Goal: Find specific page/section: Find specific page/section

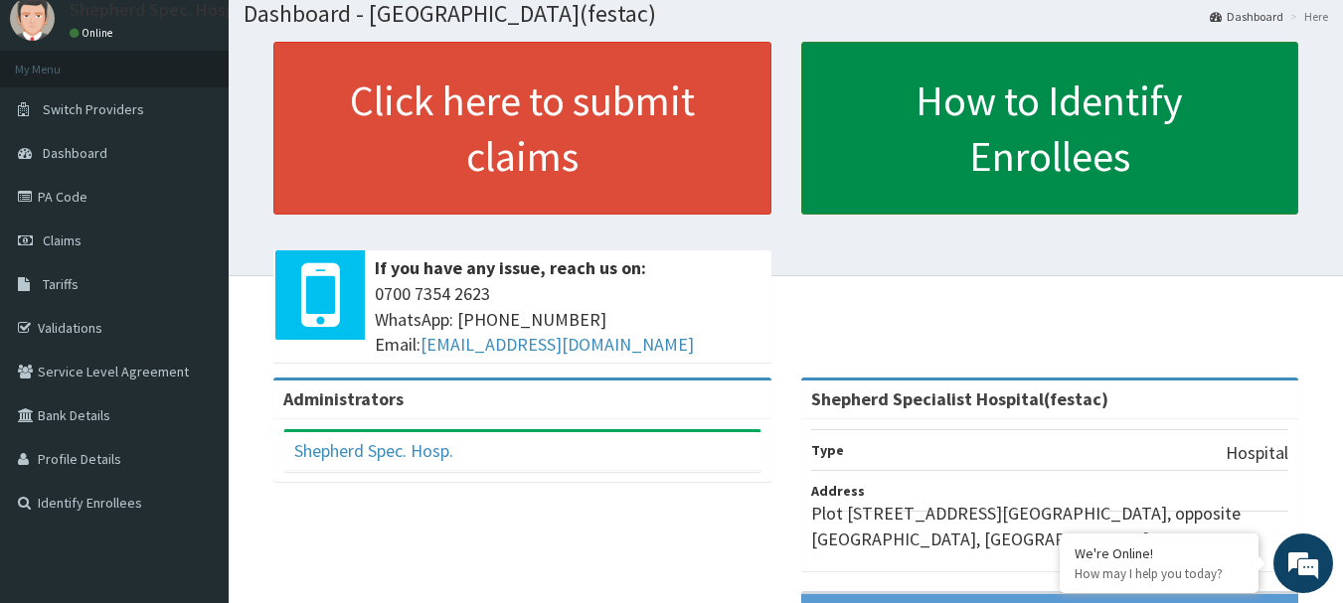
scroll to position [99, 0]
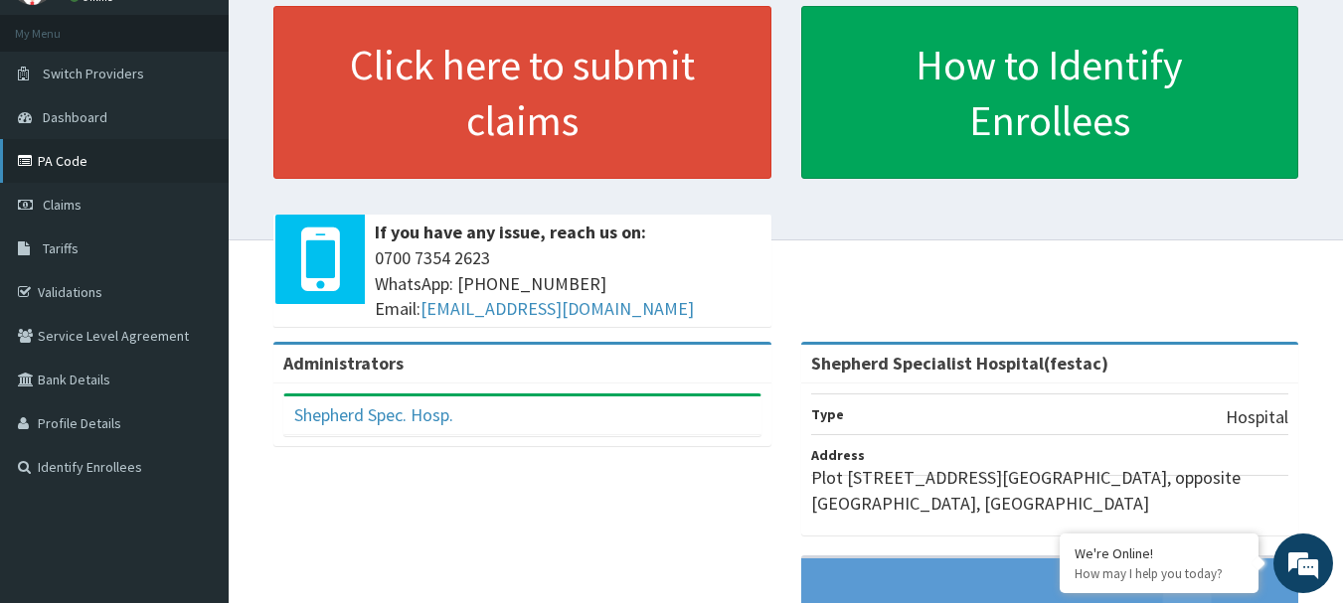
click at [125, 157] on link "PA Code" at bounding box center [114, 161] width 229 height 44
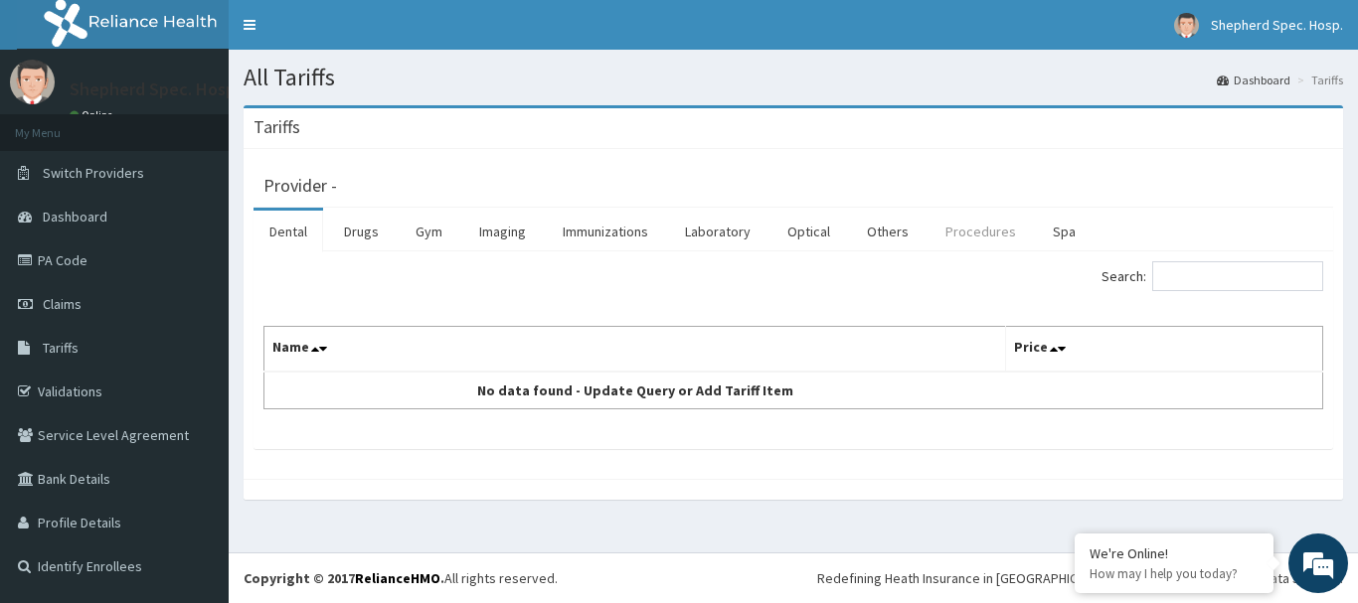
click at [967, 234] on link "Procedures" at bounding box center [980, 232] width 102 height 42
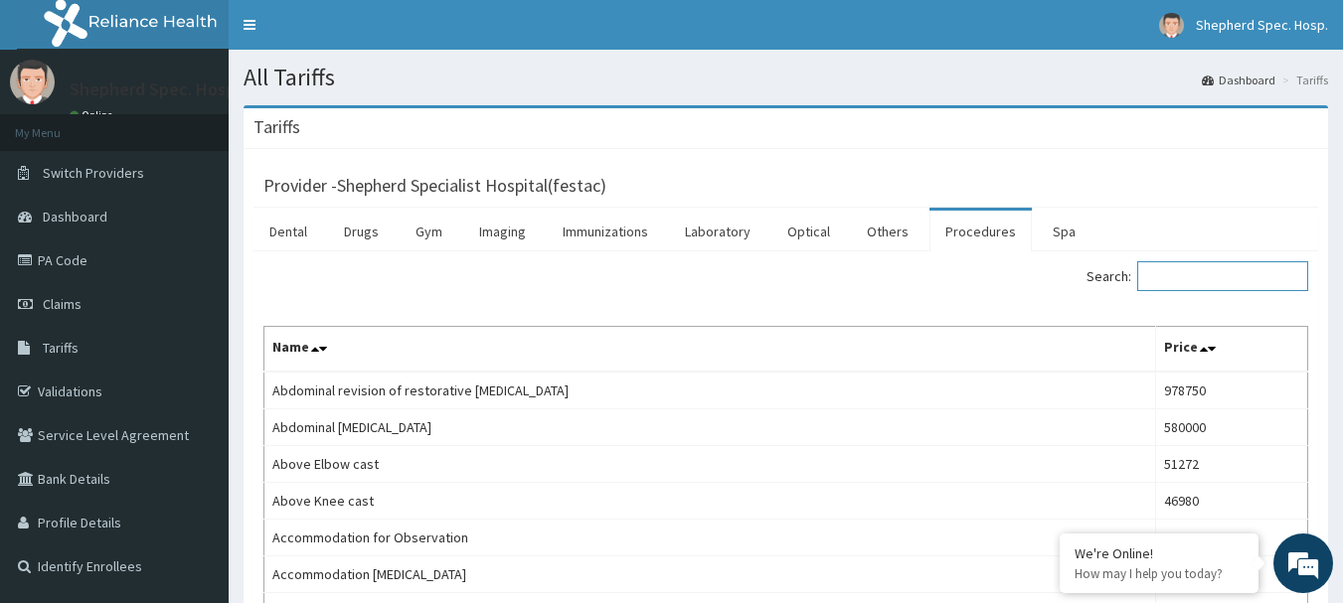
click at [1229, 272] on input "Search:" at bounding box center [1222, 276] width 171 height 30
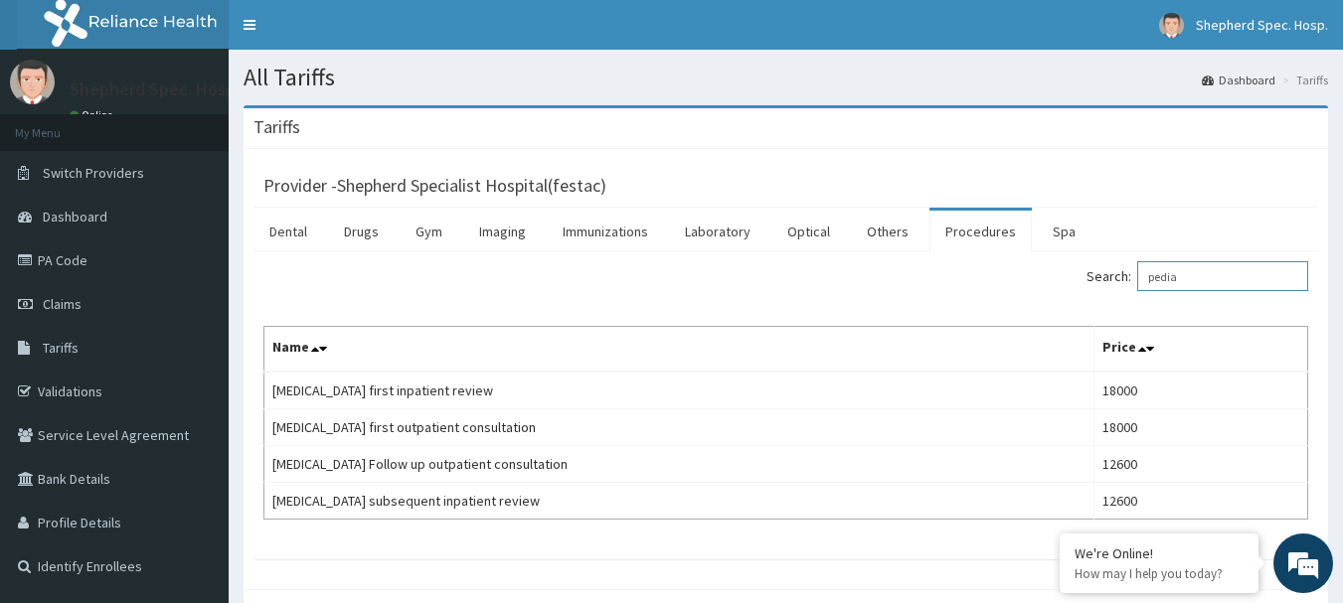
type input "pedia"
